Goal: Task Accomplishment & Management: Manage account settings

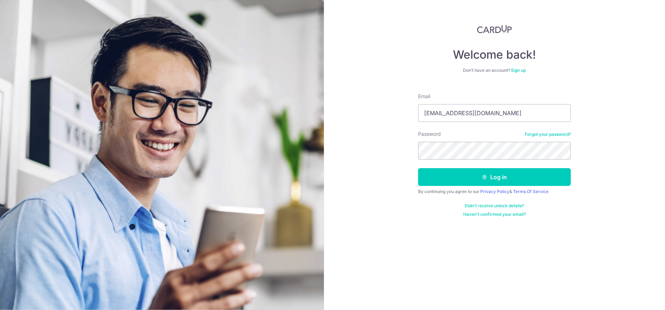
type input "[EMAIL_ADDRESS][DOMAIN_NAME]"
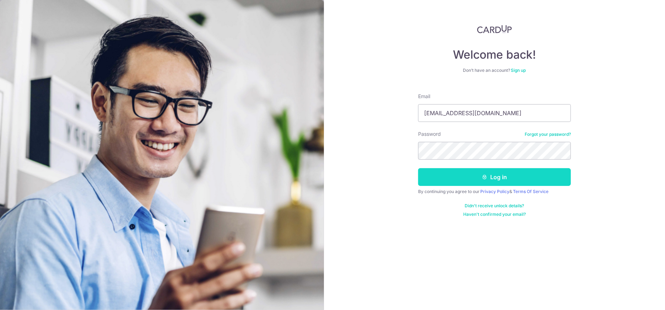
click at [472, 177] on button "Log in" at bounding box center [494, 177] width 153 height 18
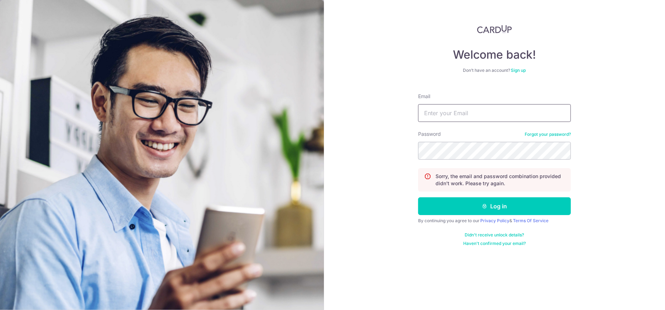
click at [447, 116] on input "Email" at bounding box center [494, 113] width 153 height 18
type input "jn4sh75@gmail.com"
click at [453, 200] on button "Log in" at bounding box center [494, 206] width 153 height 18
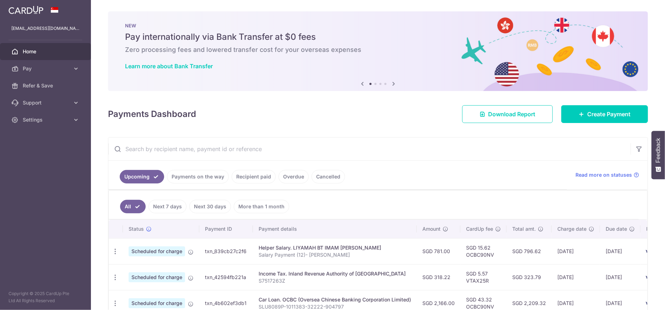
scroll to position [158, 0]
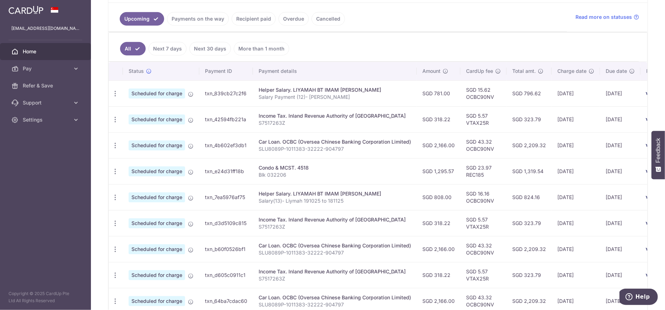
click at [191, 12] on link "Payments on the way" at bounding box center [198, 18] width 62 height 13
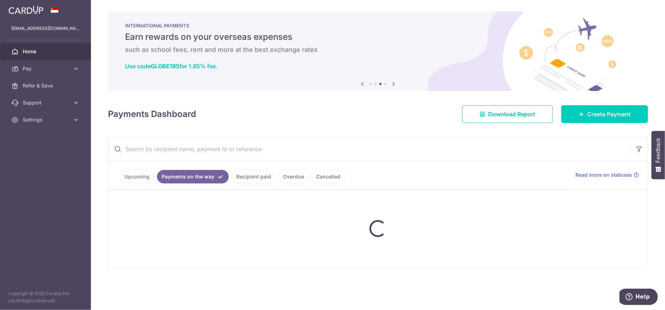
scroll to position [0, 0]
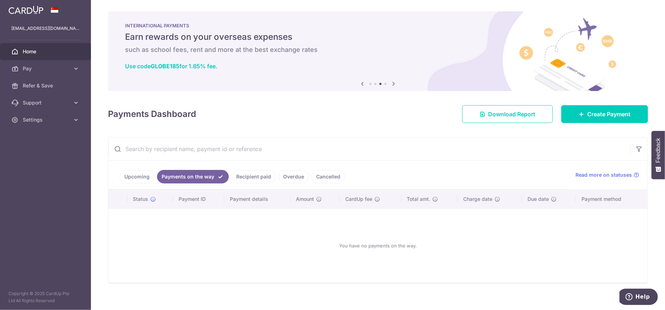
click at [255, 171] on link "Recipient paid" at bounding box center [254, 176] width 44 height 13
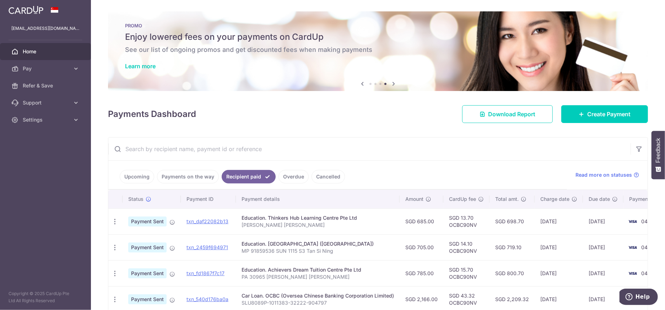
click at [34, 48] on span "Home" at bounding box center [46, 51] width 47 height 7
